Goal: Book appointment/travel/reservation

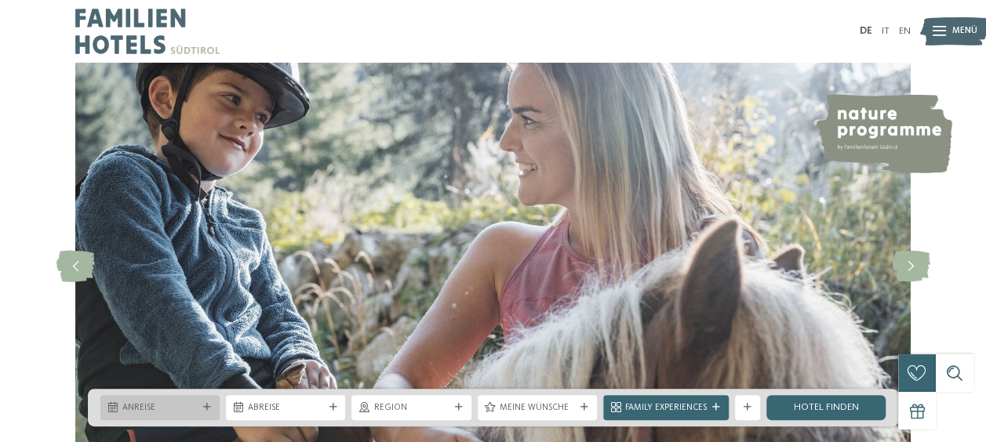
click at [204, 407] on icon at bounding box center [207, 408] width 8 height 8
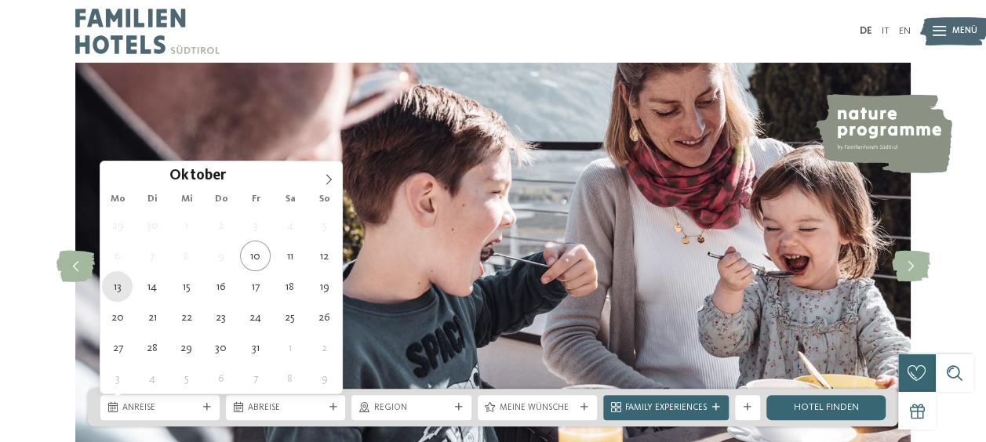
type div "[DATE]"
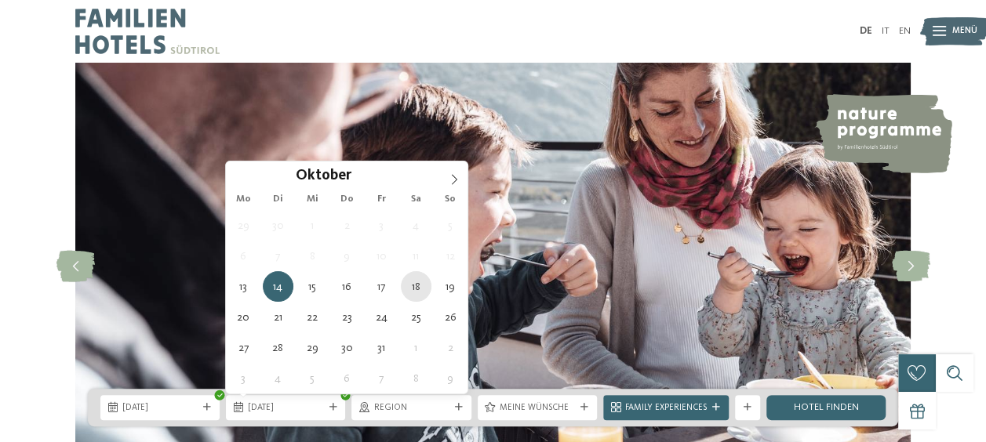
type div "[DATE]"
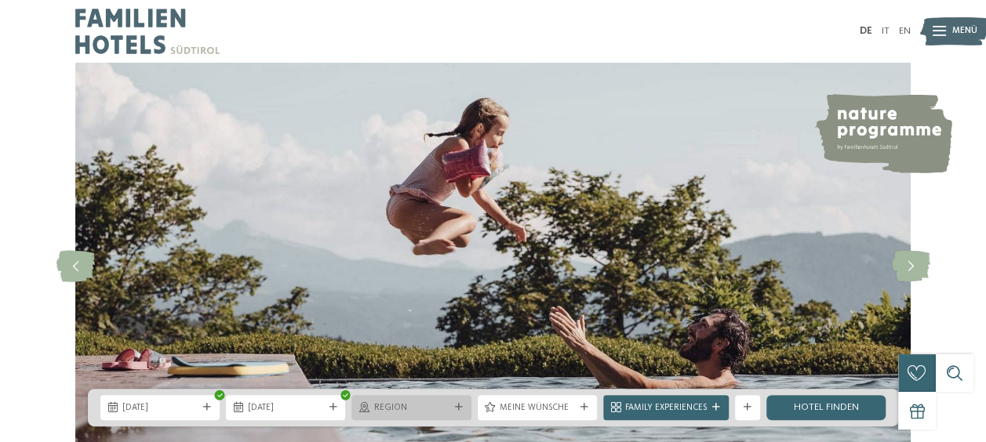
click at [451, 410] on div "Region" at bounding box center [411, 407] width 82 height 13
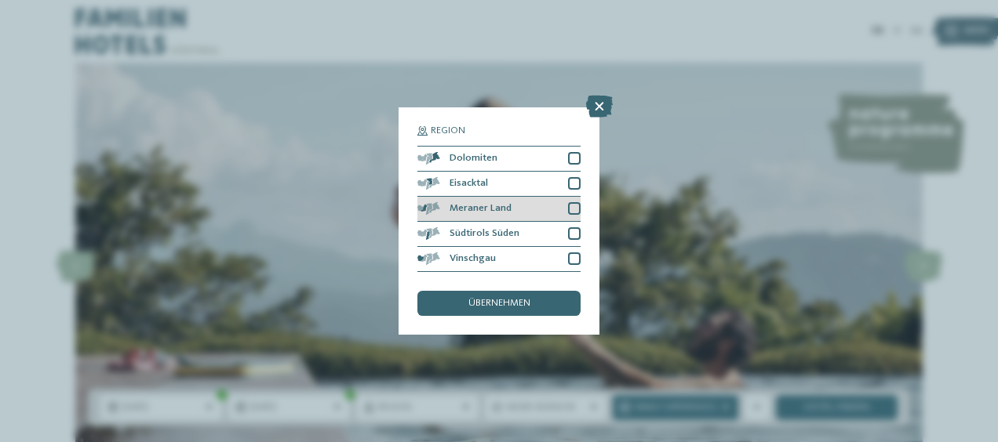
click at [569, 213] on div at bounding box center [574, 208] width 13 height 13
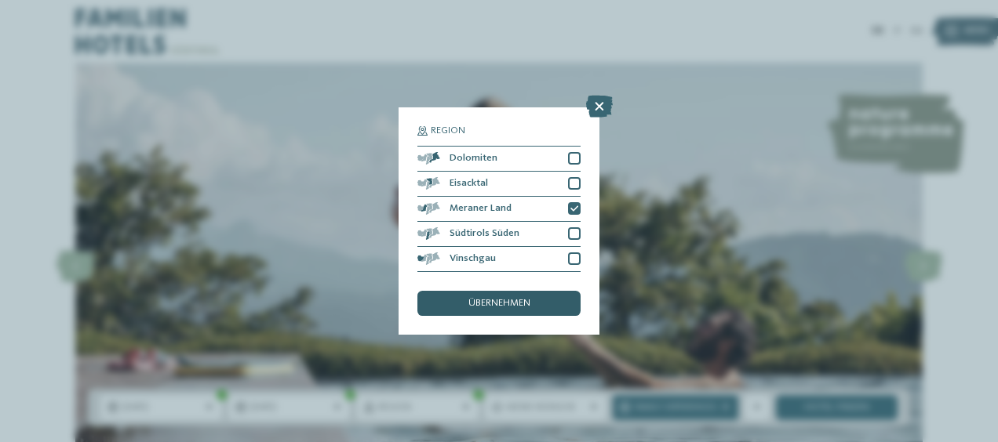
click at [489, 304] on span "übernehmen" at bounding box center [499, 304] width 62 height 10
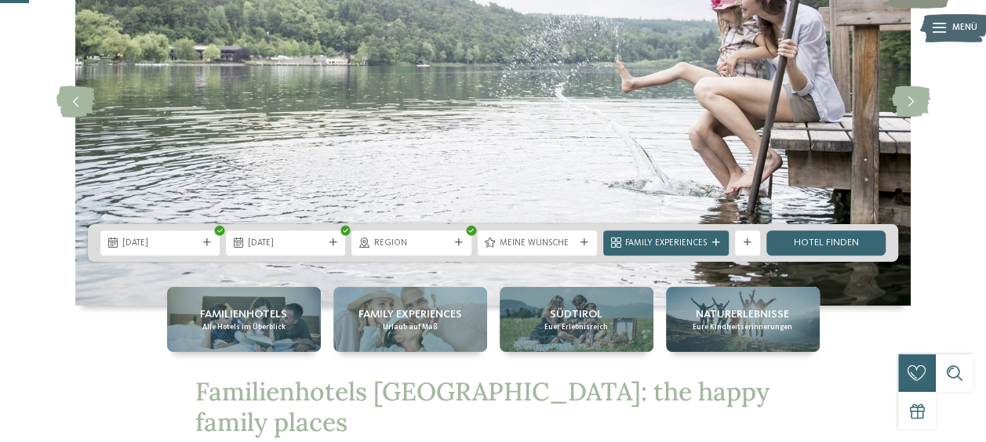
scroll to position [173, 0]
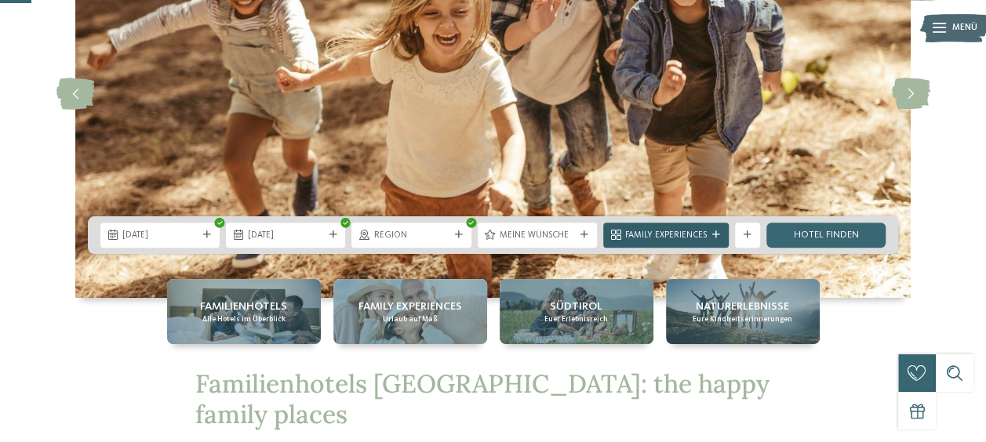
click at [706, 240] on div "Family Experiences" at bounding box center [666, 234] width 88 height 13
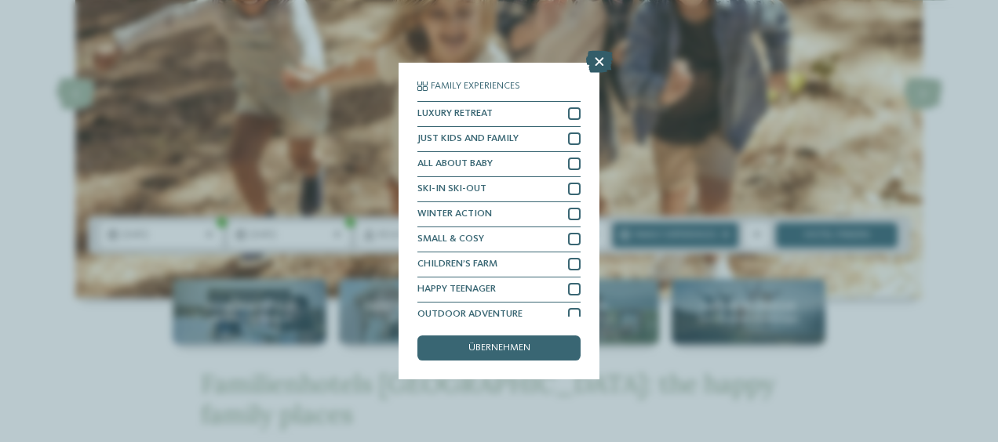
click at [598, 61] on icon at bounding box center [599, 62] width 27 height 22
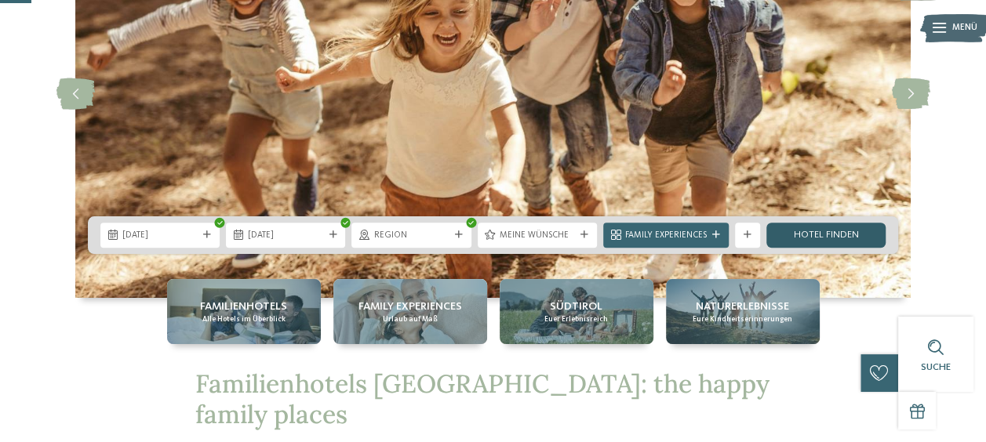
click at [798, 230] on link "Hotel finden" at bounding box center [825, 235] width 119 height 25
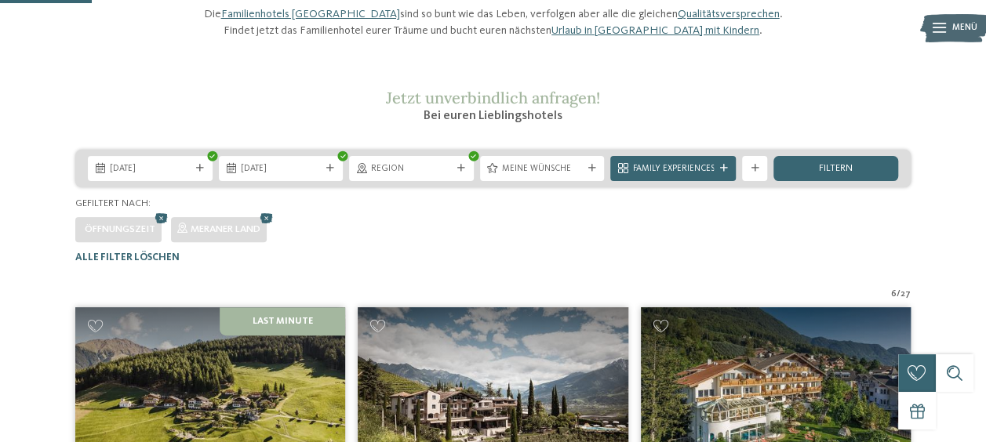
scroll to position [151, 0]
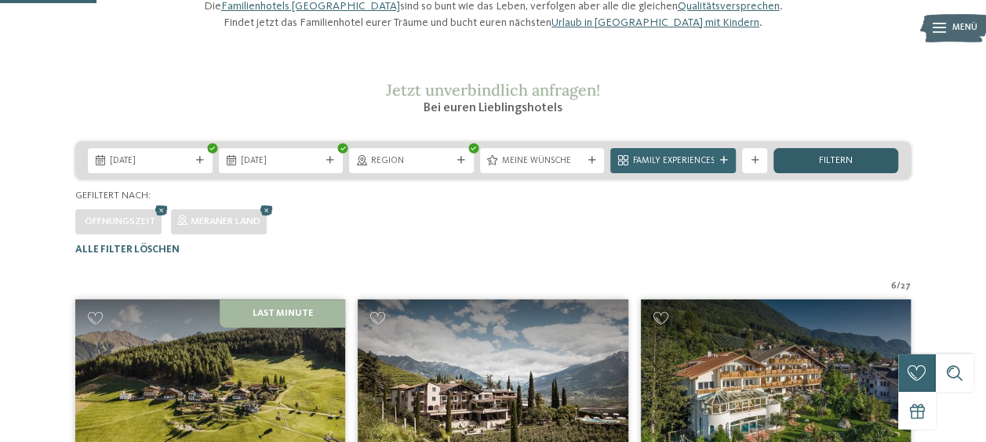
click at [804, 173] on div "filtern" at bounding box center [835, 160] width 125 height 25
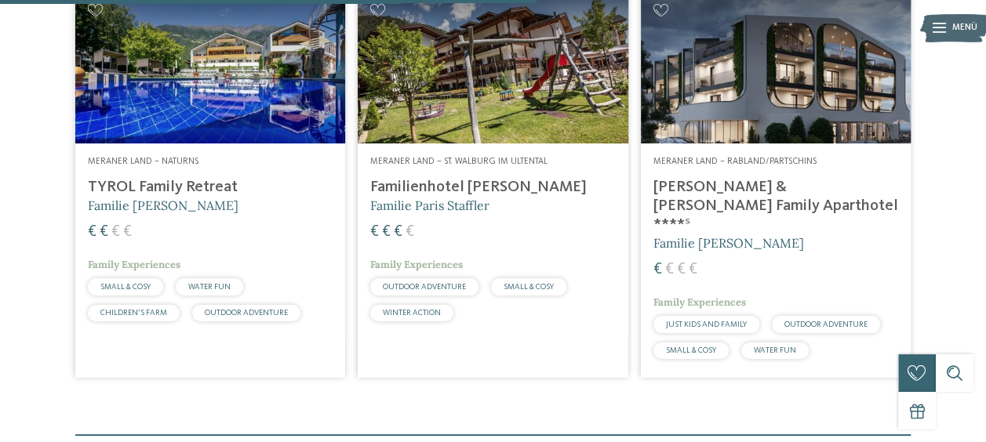
scroll to position [835, 0]
